Goal: Find specific page/section: Find specific page/section

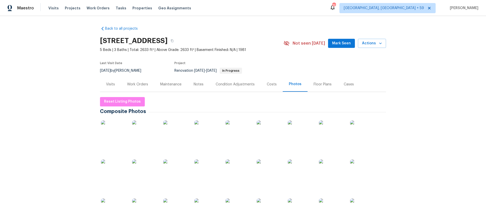
drag, startPoint x: 102, startPoint y: 8, endPoint x: 127, endPoint y: 15, distance: 25.7
click at [101, 8] on span "Work Orders" at bounding box center [98, 8] width 23 height 5
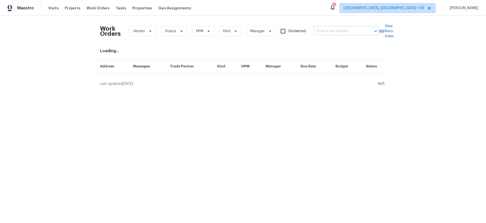
click at [335, 34] on input "text" at bounding box center [339, 31] width 51 height 8
paste input "30083"
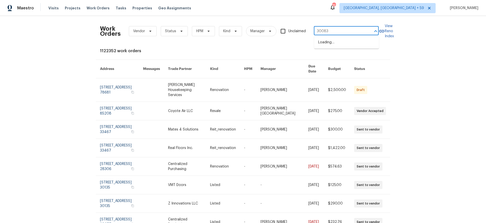
drag, startPoint x: 310, startPoint y: 30, endPoint x: 293, endPoint y: 30, distance: 17.2
click at [293, 30] on div "Work Orders Vendor Status HPM Kind Manager Unclaimed 30083 ​" at bounding box center [239, 31] width 279 height 22
type input "172 [PERSON_NAME]"
click at [342, 48] on li "[STREET_ADDRESS][PERSON_NAME]" at bounding box center [346, 45] width 65 height 14
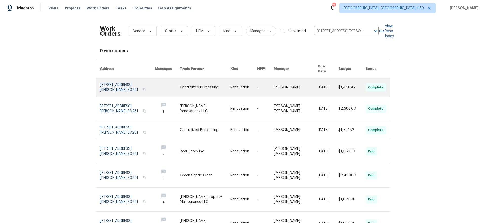
click at [108, 83] on link at bounding box center [127, 87] width 55 height 18
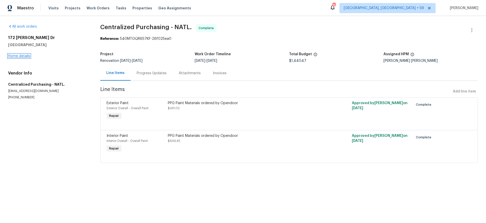
click at [17, 54] on link "Home details" at bounding box center [19, 56] width 22 height 4
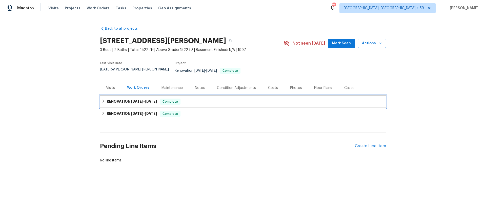
click at [125, 98] on h6 "RENOVATION [DATE] - [DATE]" at bounding box center [132, 101] width 50 height 6
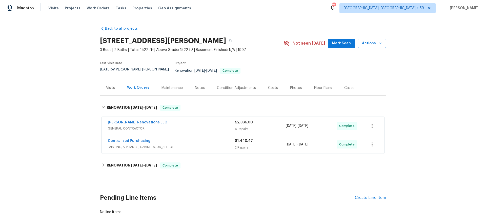
click at [179, 126] on span "GENERAL_CONTRACTOR" at bounding box center [171, 128] width 127 height 5
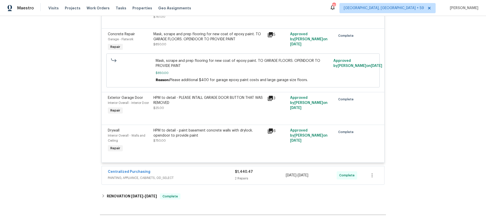
scroll to position [191, 0]
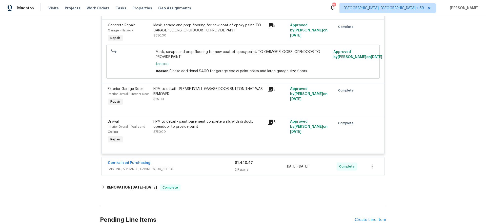
click at [188, 166] on span "PAINTING, APPLIANCE, CABINETS, OD_SELECT" at bounding box center [171, 168] width 127 height 5
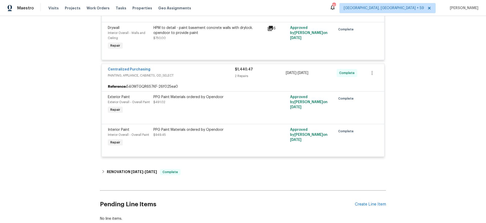
scroll to position [282, 0]
